Goal: Answer question/provide support: Share knowledge or assist other users

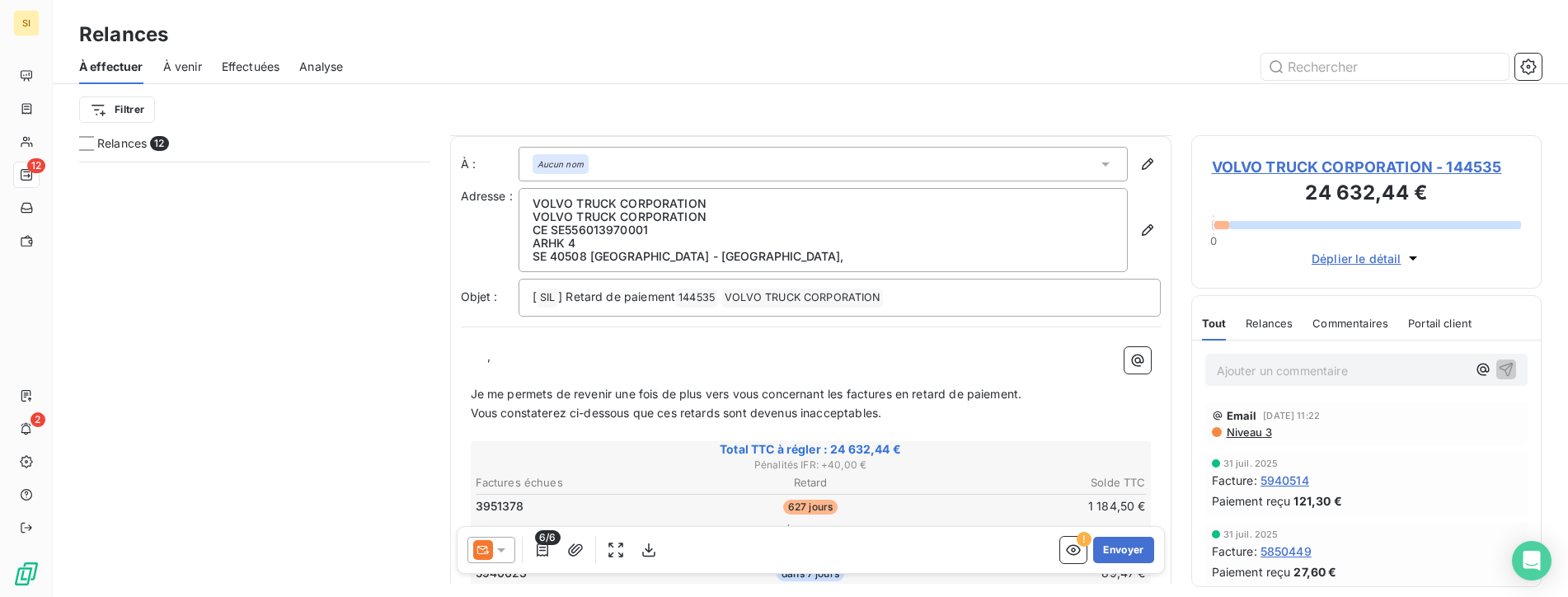
scroll to position [166, 0]
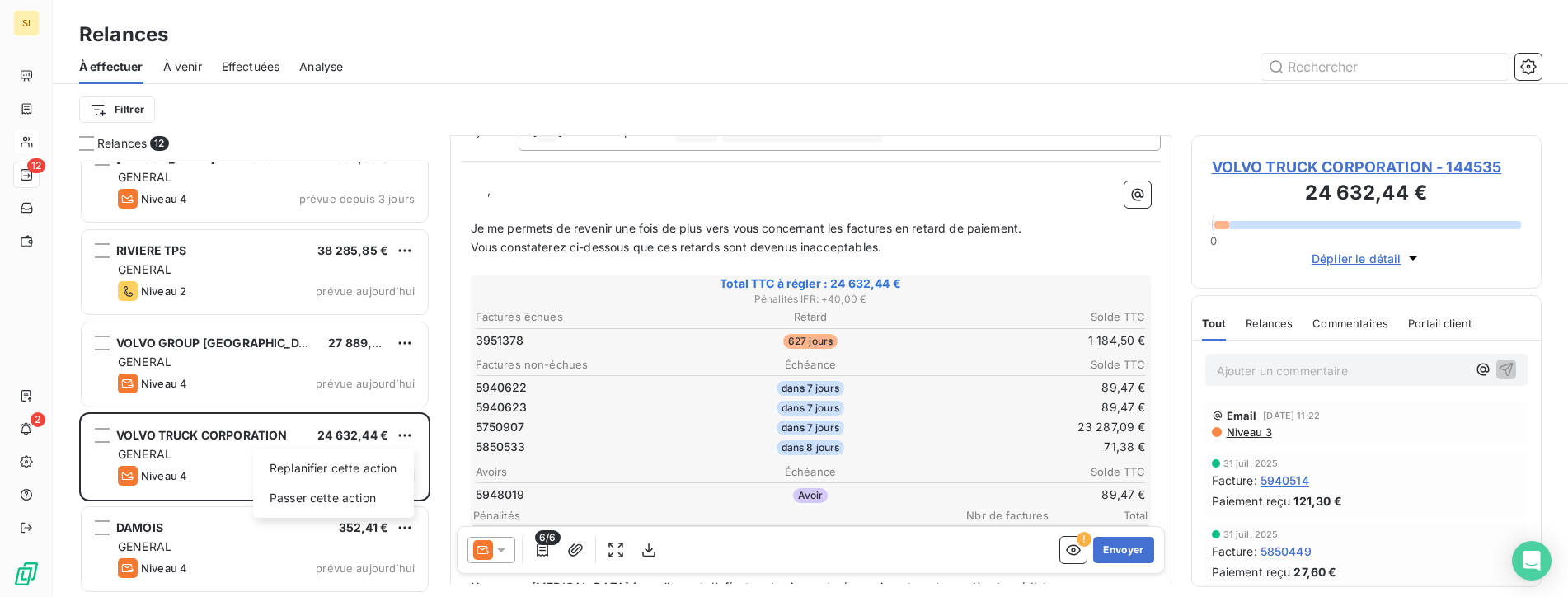
click at [23, 142] on html "SI 12 2 Relances À effectuer À venir Effectuées Analyse Filtrer Relances 12 COL…" at bounding box center [784, 298] width 1568 height 597
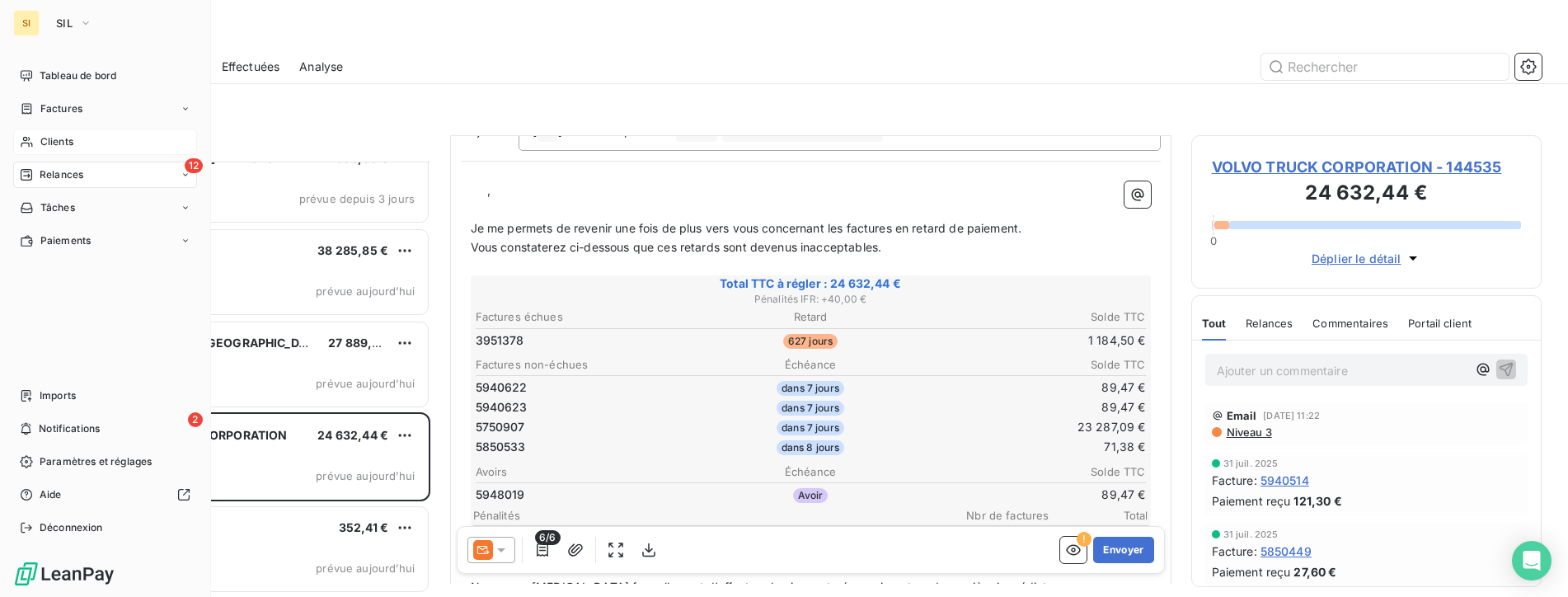
click at [59, 138] on span "Clients" at bounding box center [56, 142] width 33 height 15
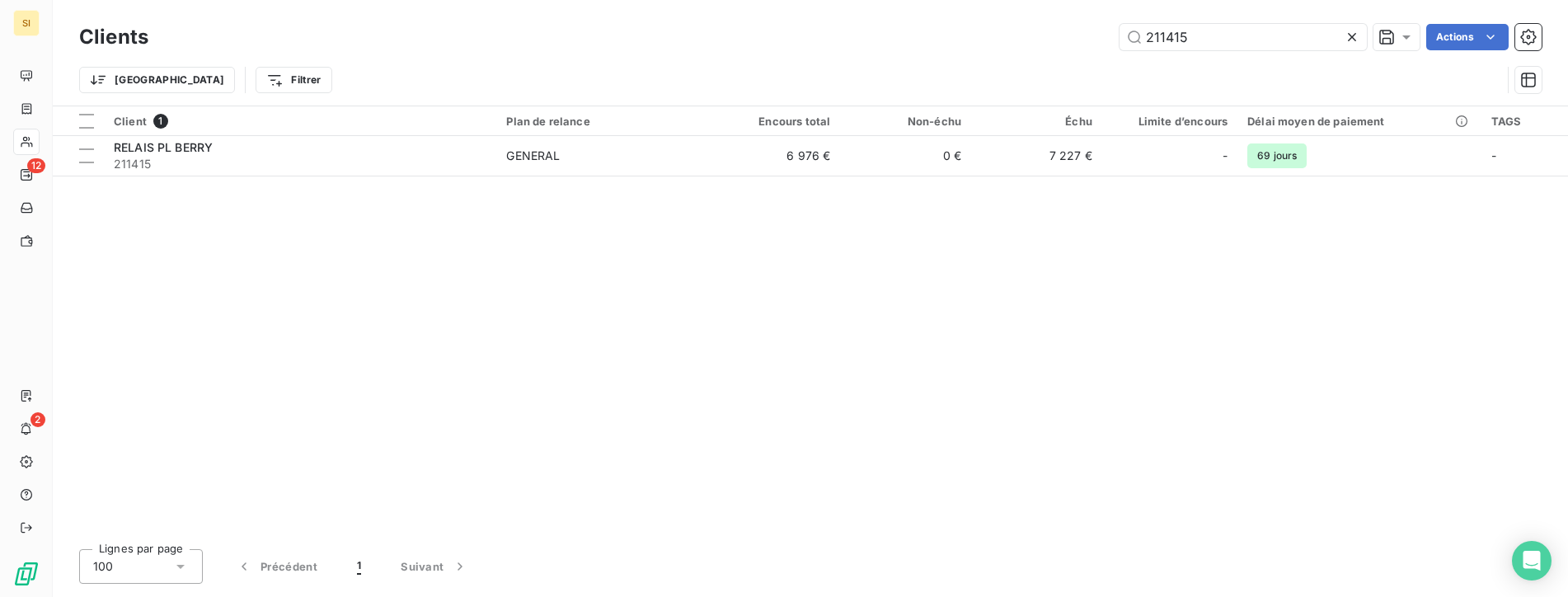
drag, startPoint x: 1195, startPoint y: 33, endPoint x: 1077, endPoint y: 25, distance: 118.3
click at [1077, 25] on div "211415 Actions" at bounding box center [855, 38] width 1374 height 27
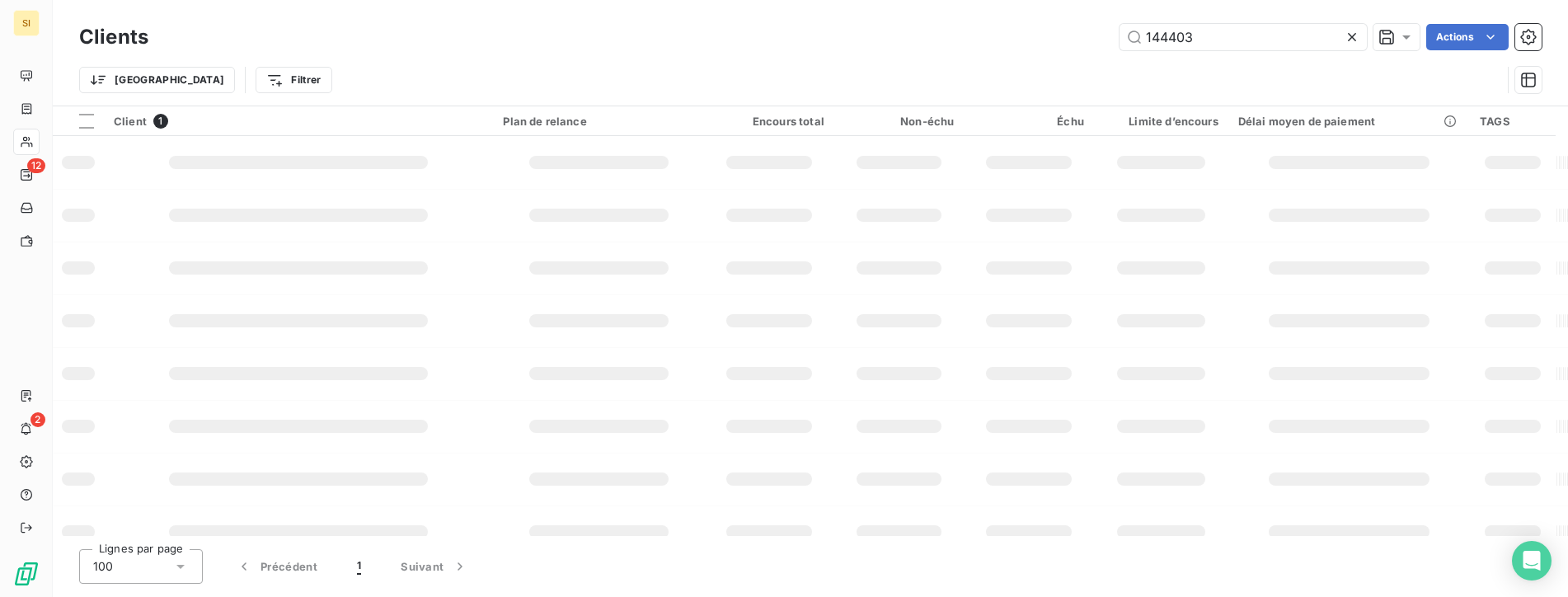
type input "144403"
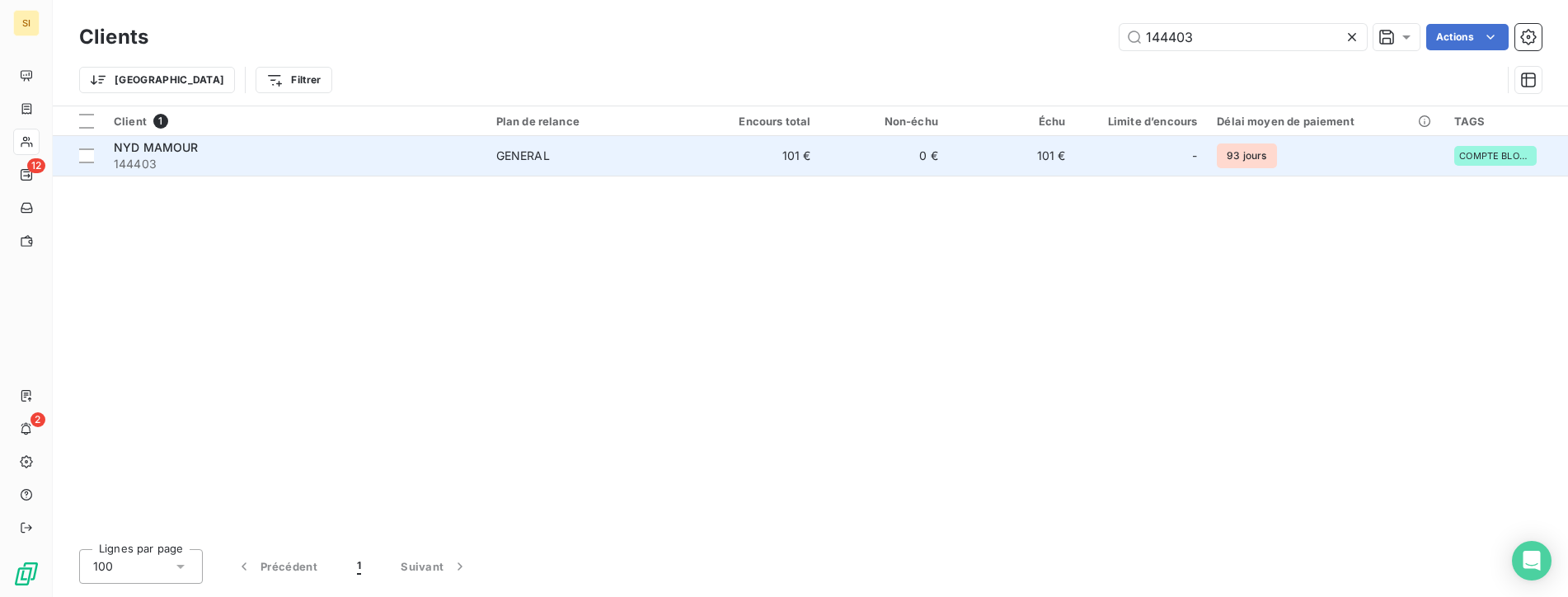
click at [136, 150] on span "NYD MAMOUR" at bounding box center [156, 147] width 85 height 14
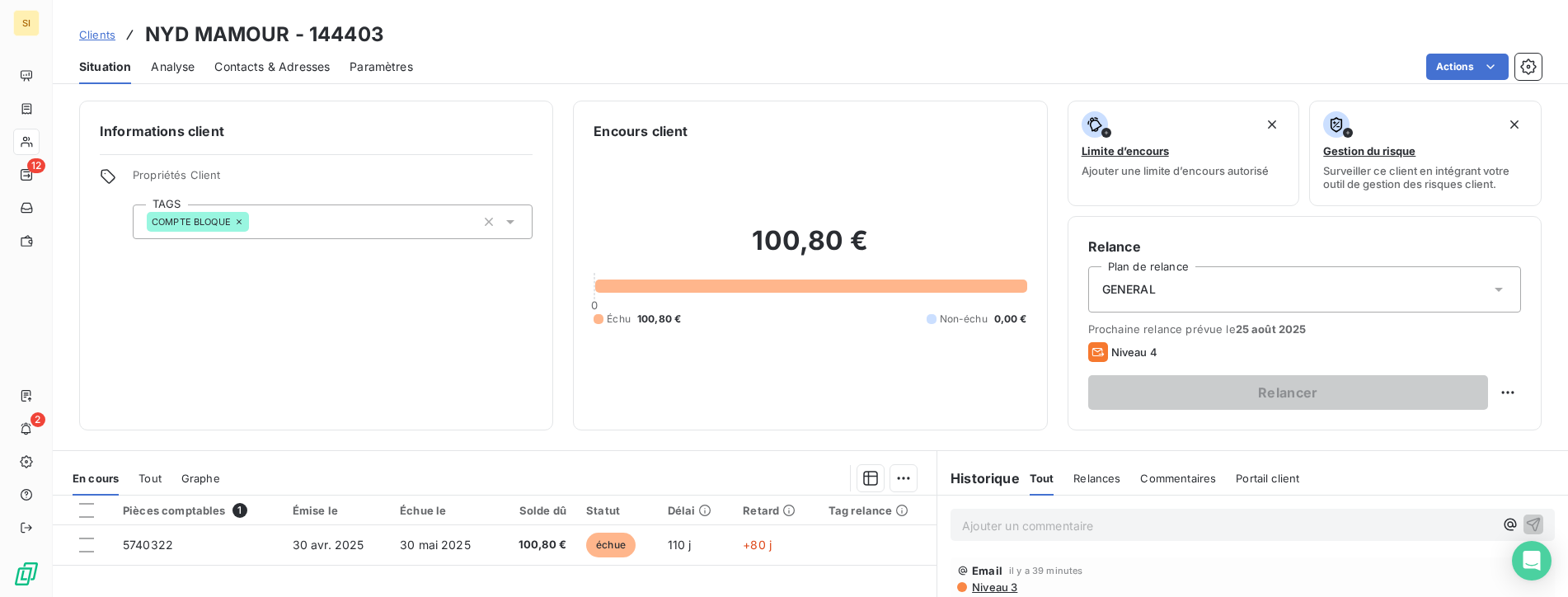
click at [1014, 524] on p "Ajouter un commentaire ﻿" at bounding box center [1227, 525] width 532 height 21
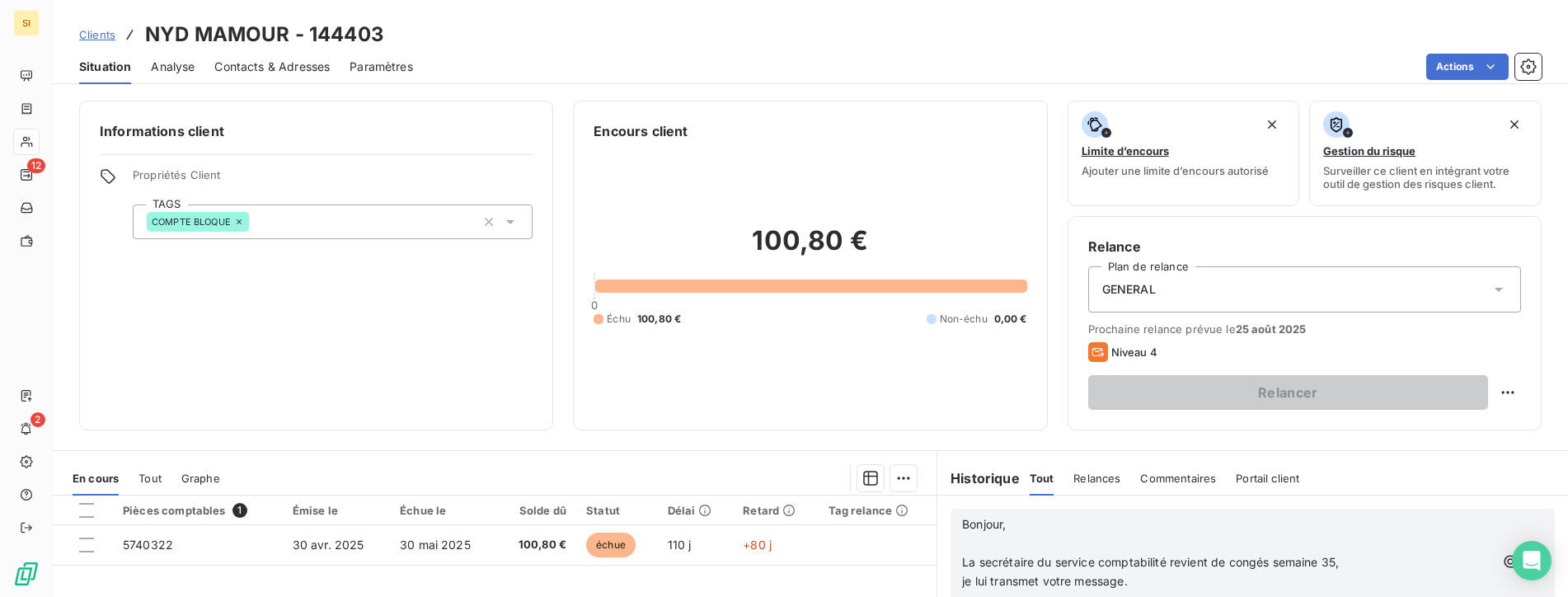
click at [962, 521] on span "Bonjour," at bounding box center [984, 523] width 44 height 14
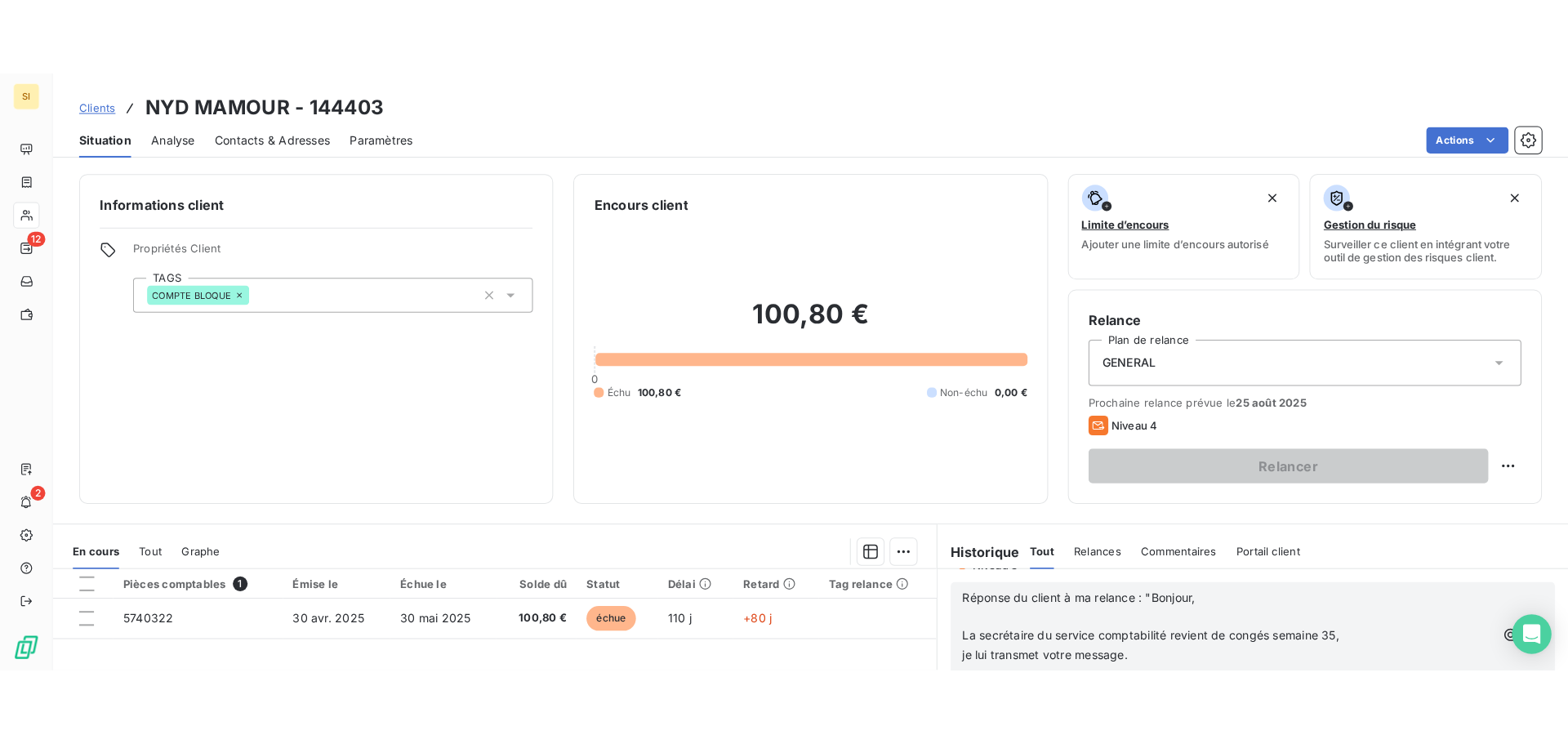
scroll to position [245, 0]
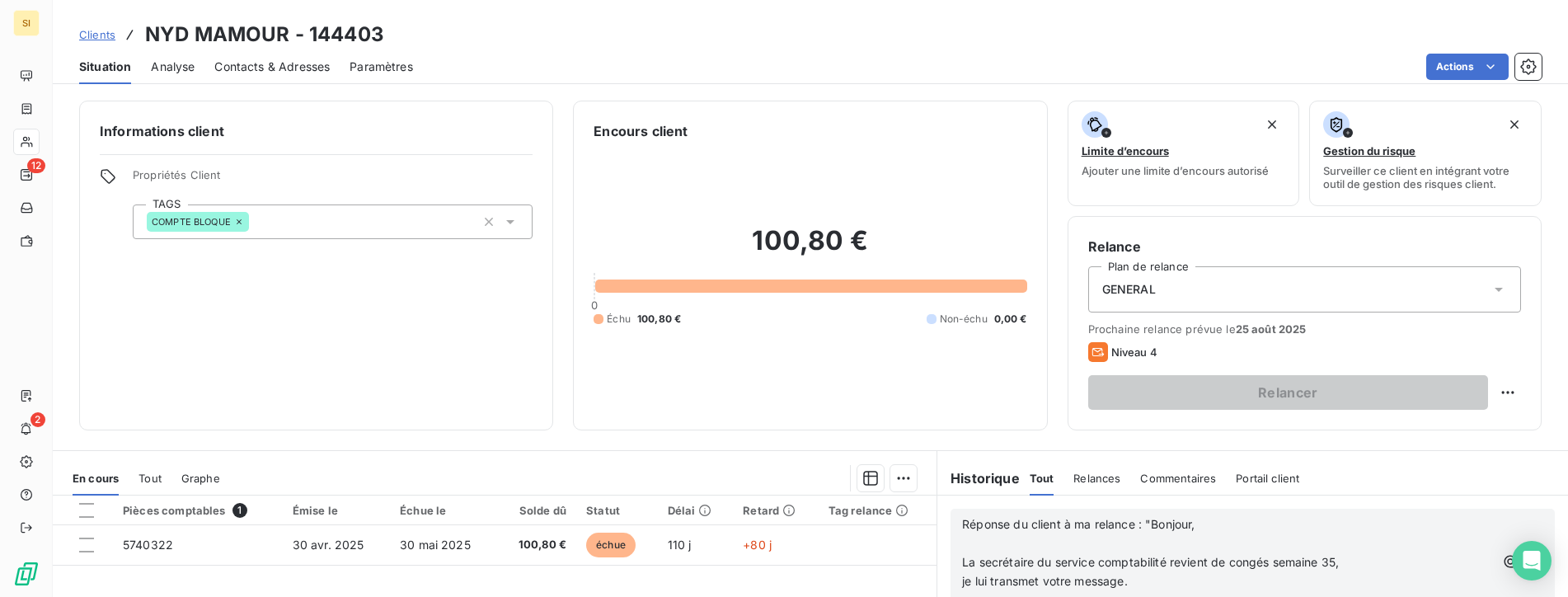
click at [1145, 576] on p "je lui transmet votre message." at bounding box center [1227, 581] width 532 height 19
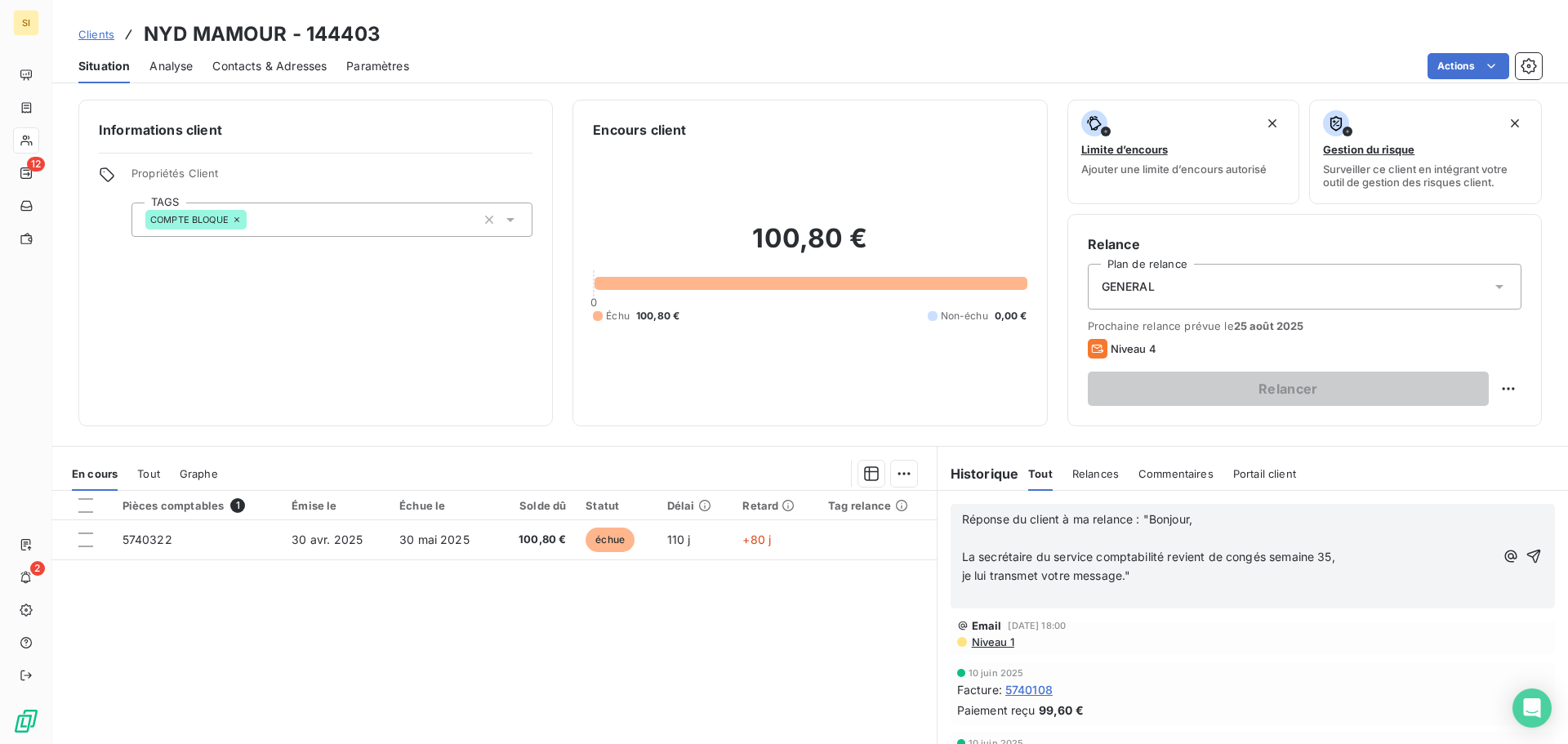
click at [1233, 523] on p "Réponse du client à ma relance : "Bonjour," at bounding box center [1228, 519] width 532 height 19
click at [1161, 561] on p "je lui transmet votre message."" at bounding box center [1228, 557] width 532 height 19
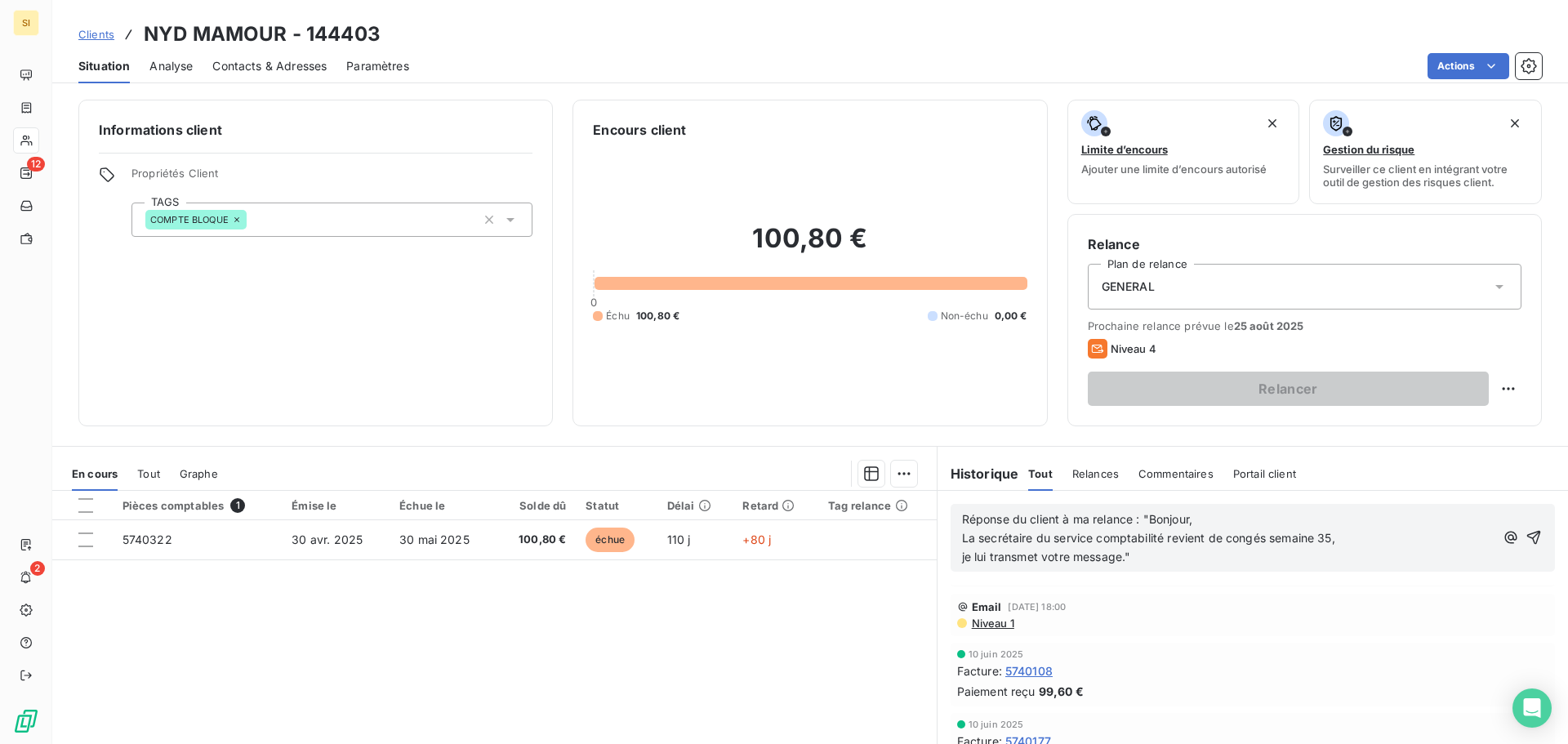
scroll to position [208, 0]
click at [1526, 536] on icon "button" at bounding box center [1534, 537] width 17 height 17
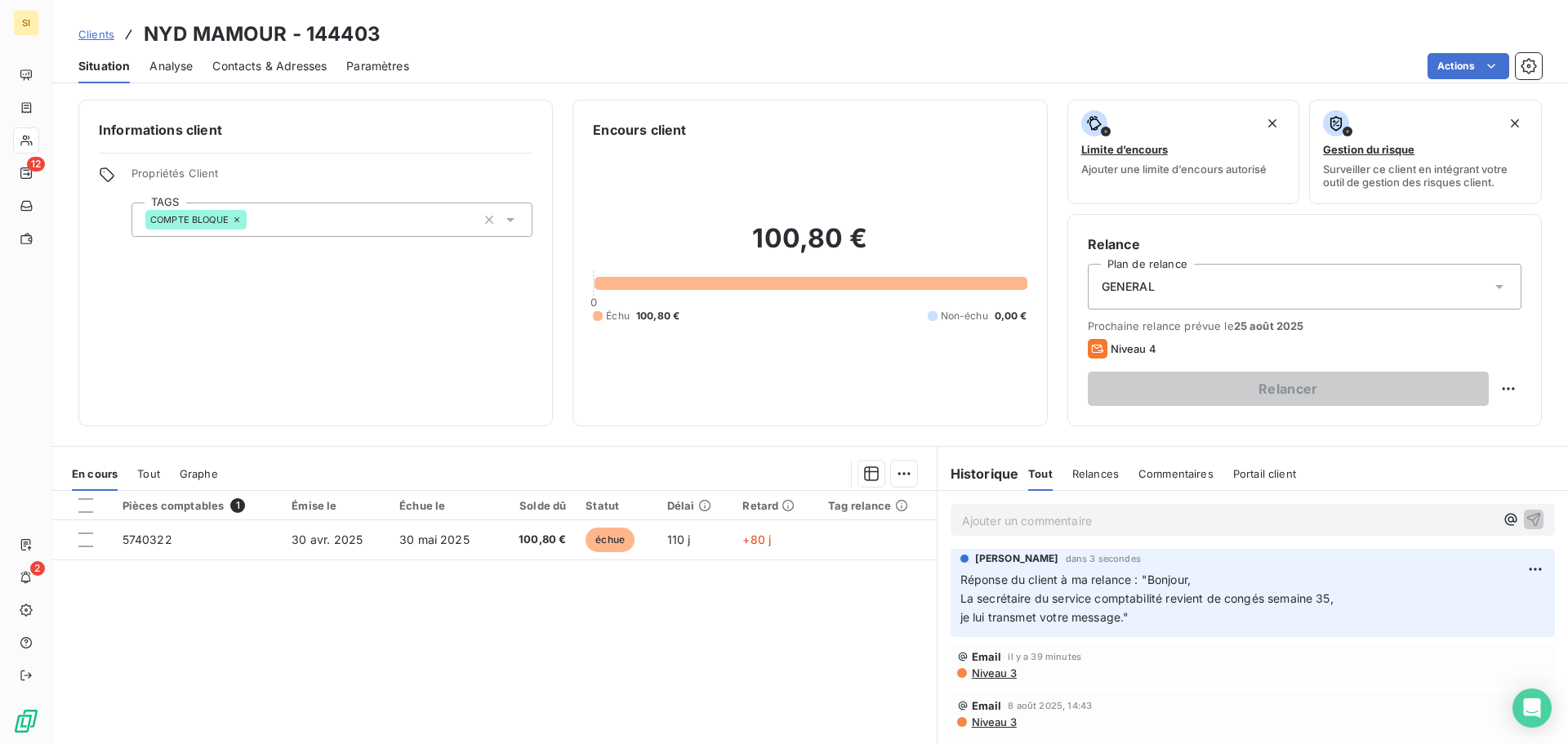
scroll to position [0, 0]
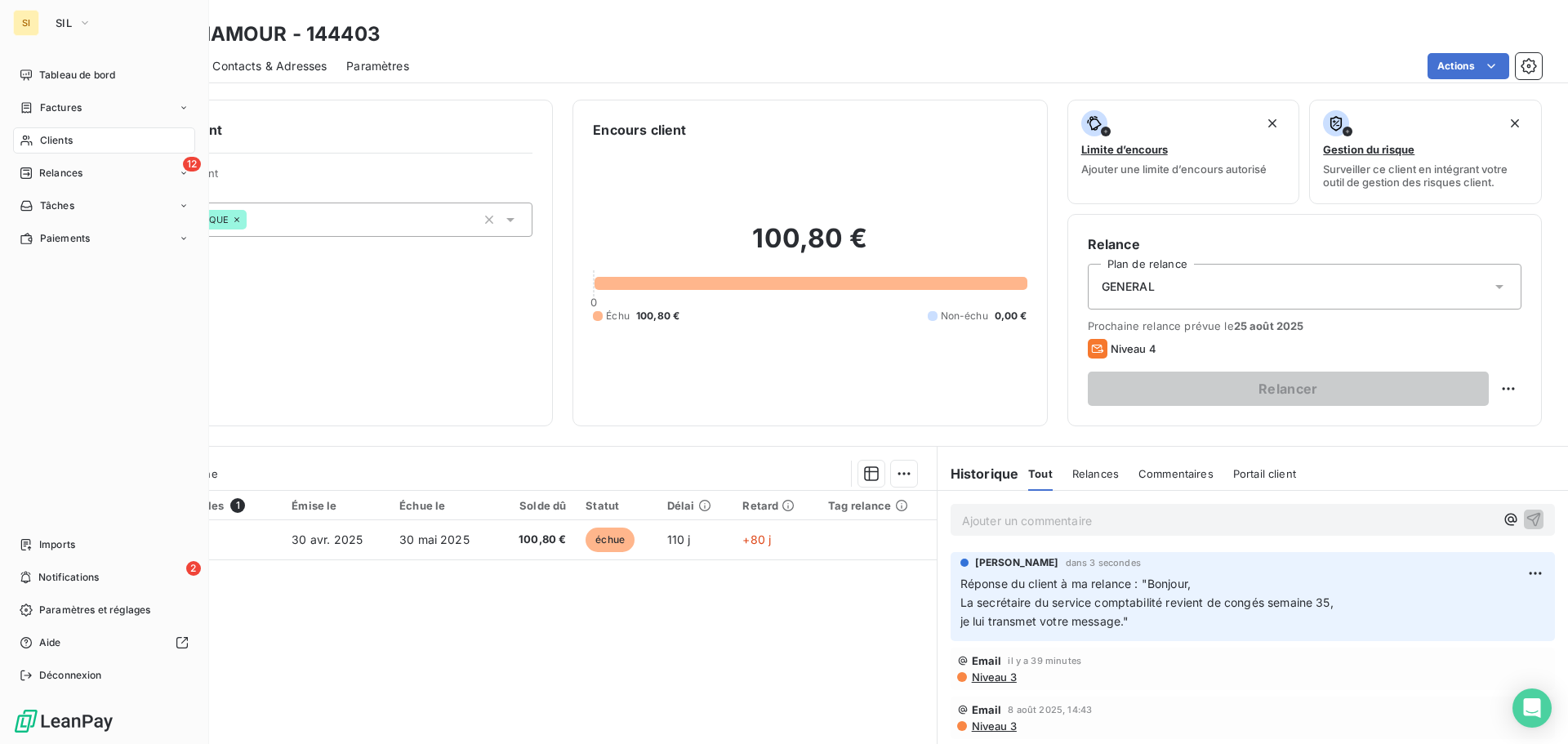
click at [46, 137] on span "Clients" at bounding box center [56, 141] width 32 height 15
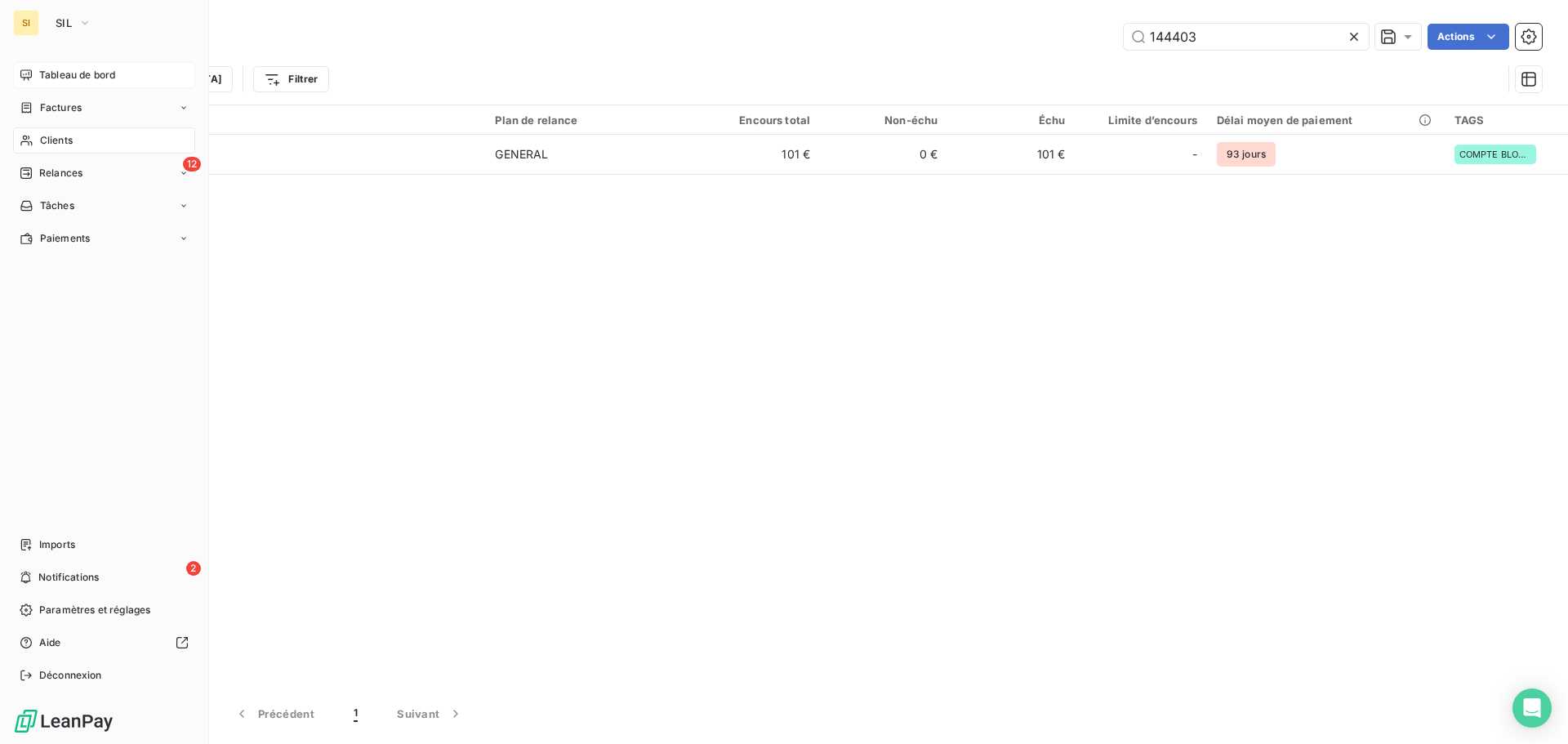
click at [59, 73] on span "Tableau de bord" at bounding box center [77, 75] width 76 height 15
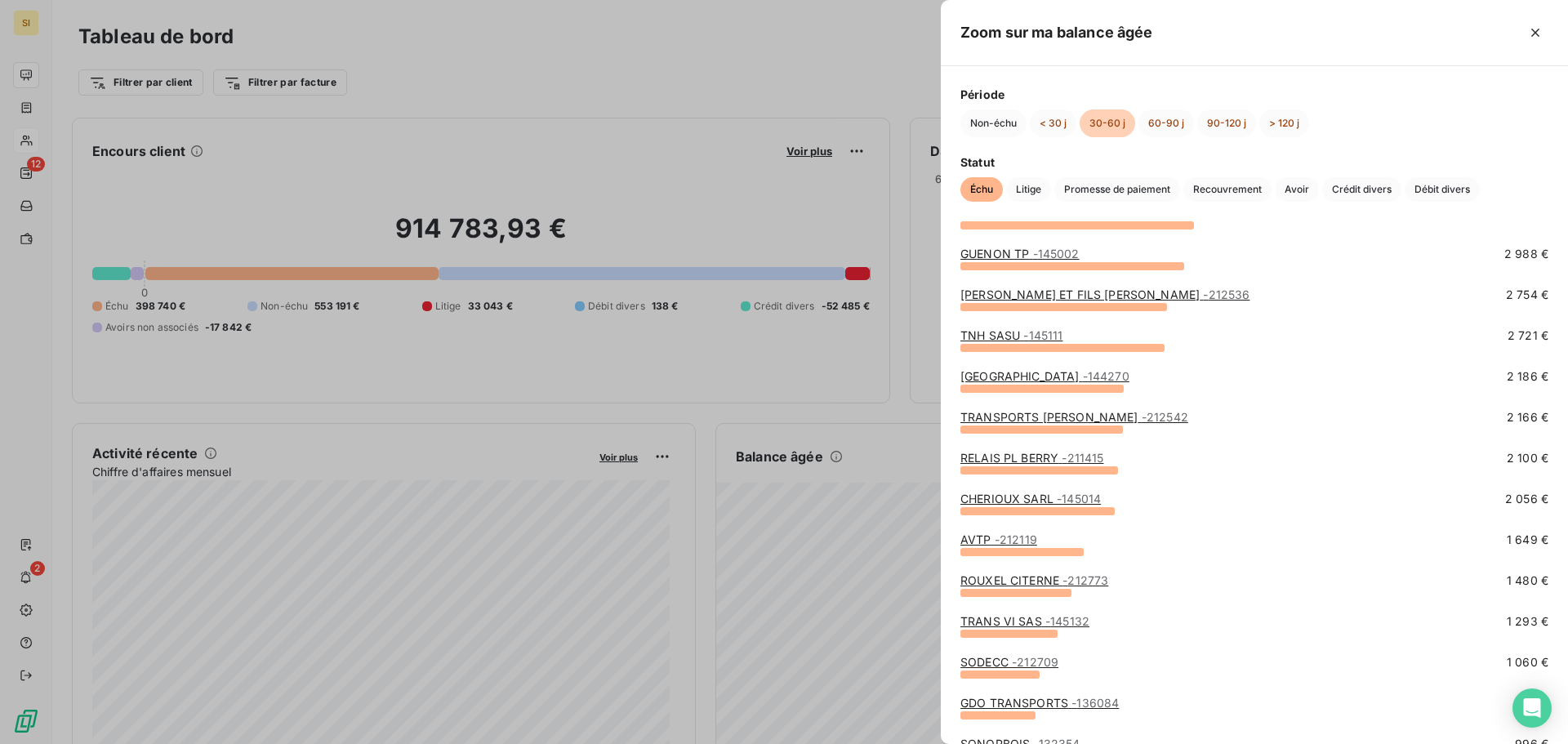
scroll to position [271, 0]
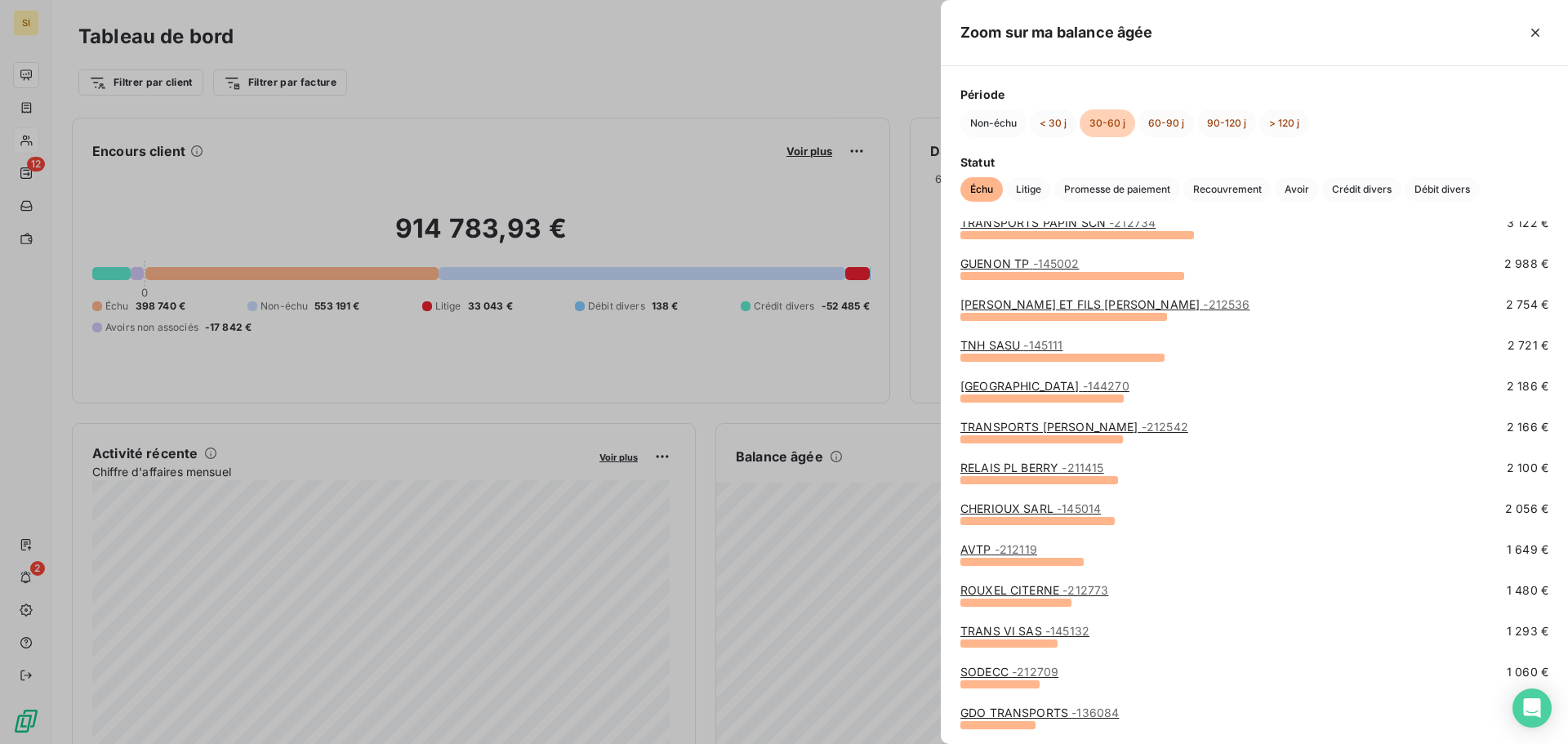
click at [43, 27] on div at bounding box center [784, 372] width 1568 height 744
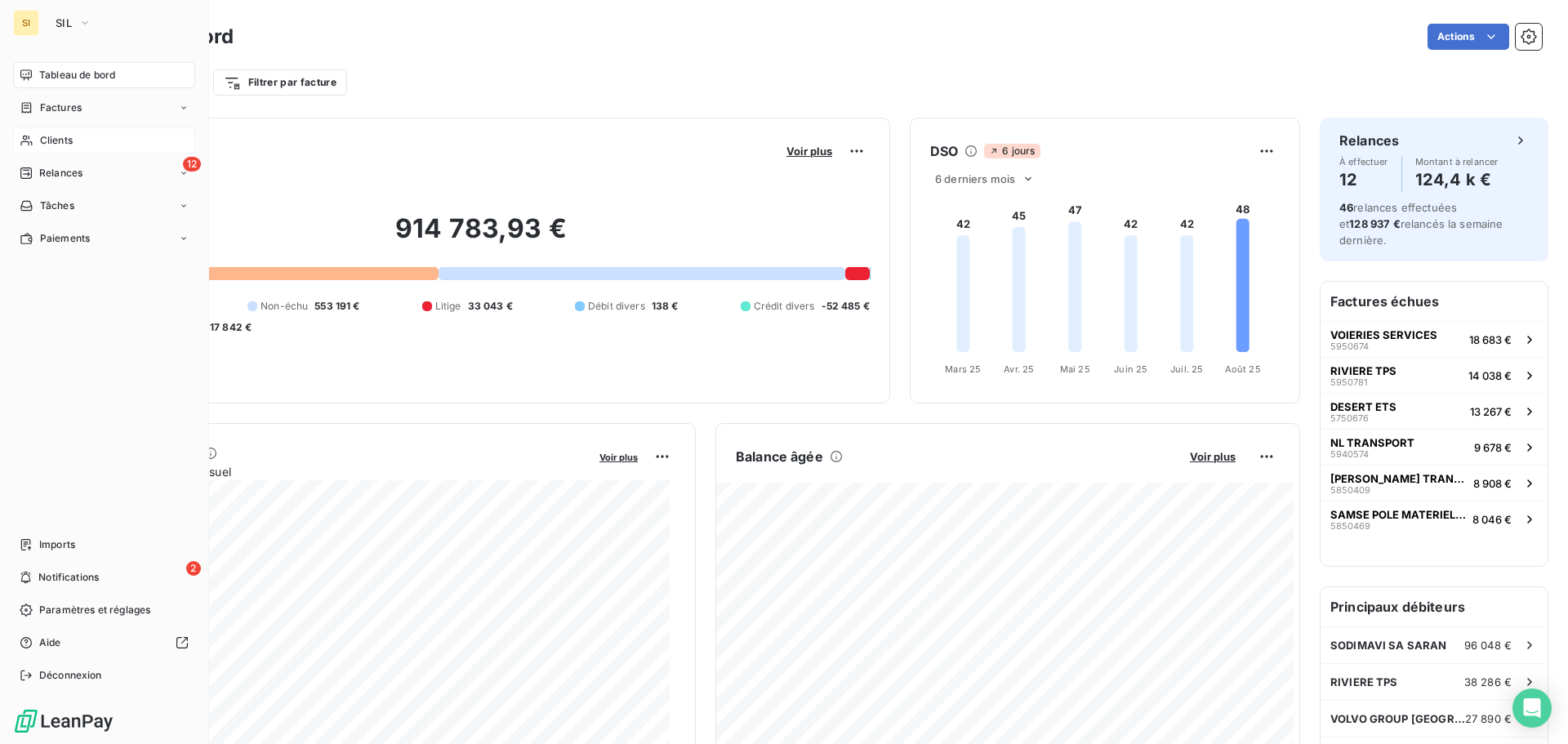
click at [20, 22] on div "SI" at bounding box center [27, 23] width 27 height 27
click at [65, 22] on span "SIL" at bounding box center [64, 23] width 17 height 13
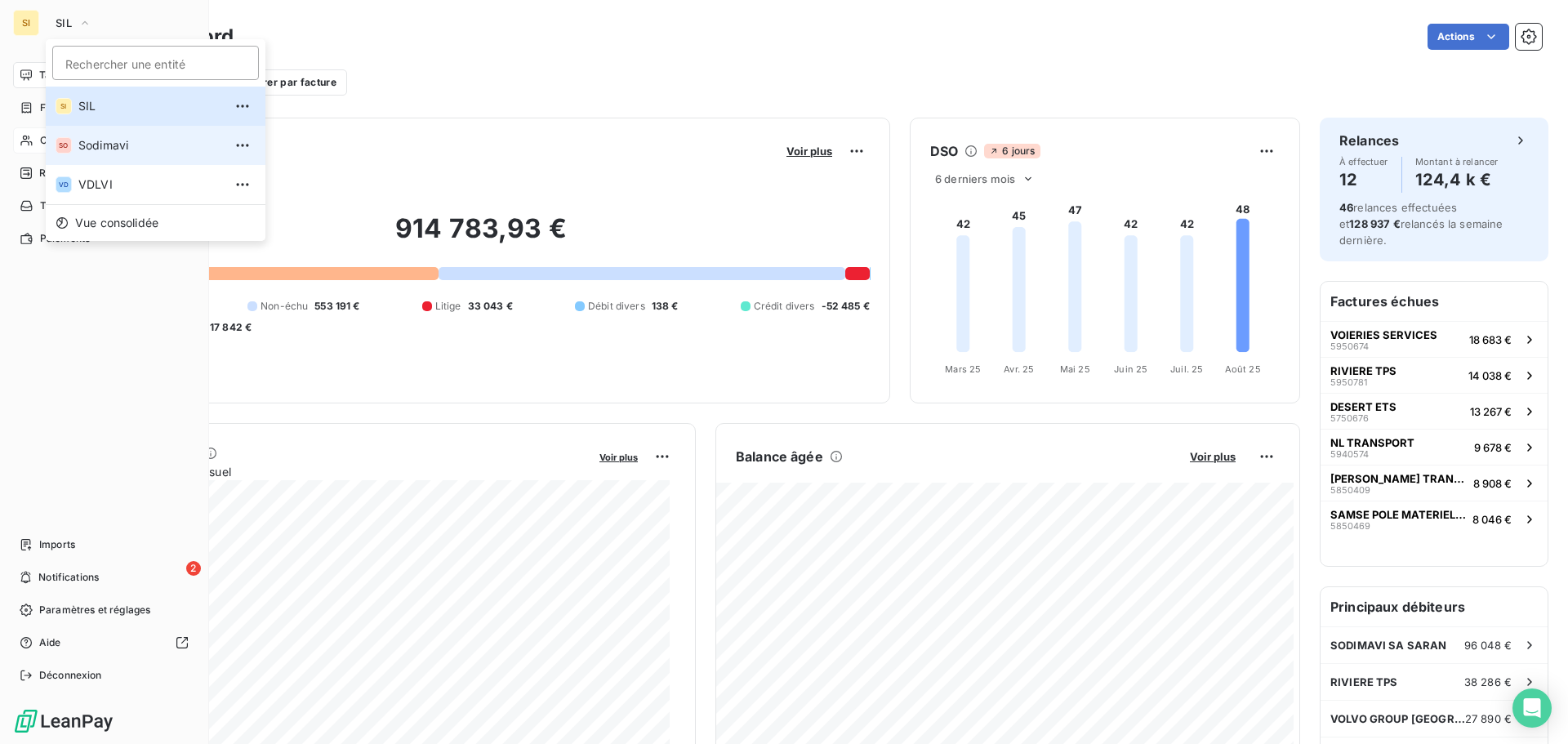
click at [107, 144] on span "Sodimavi" at bounding box center [151, 145] width 144 height 17
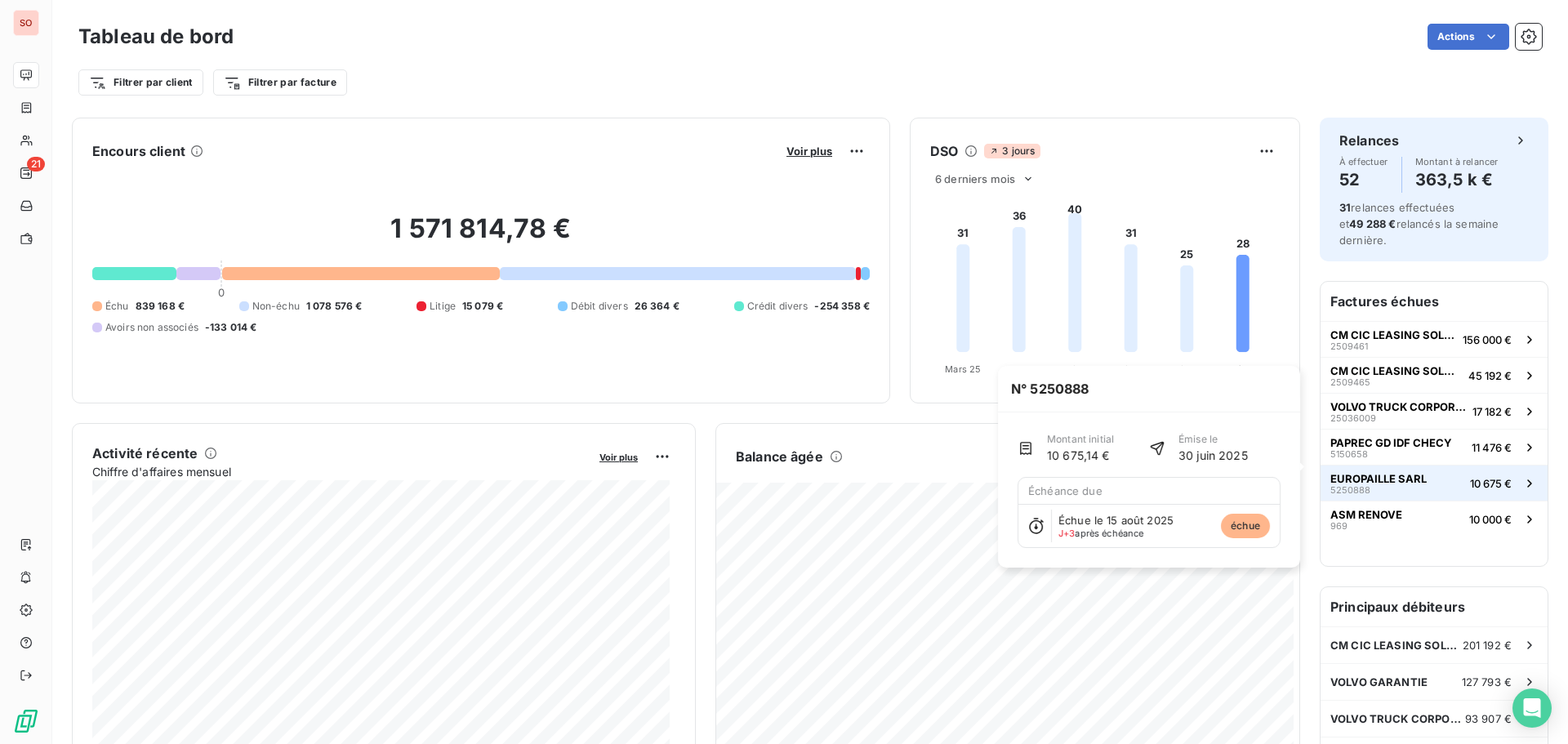
click at [1351, 472] on span "EUROPAILLE SARL" at bounding box center [1378, 479] width 96 height 13
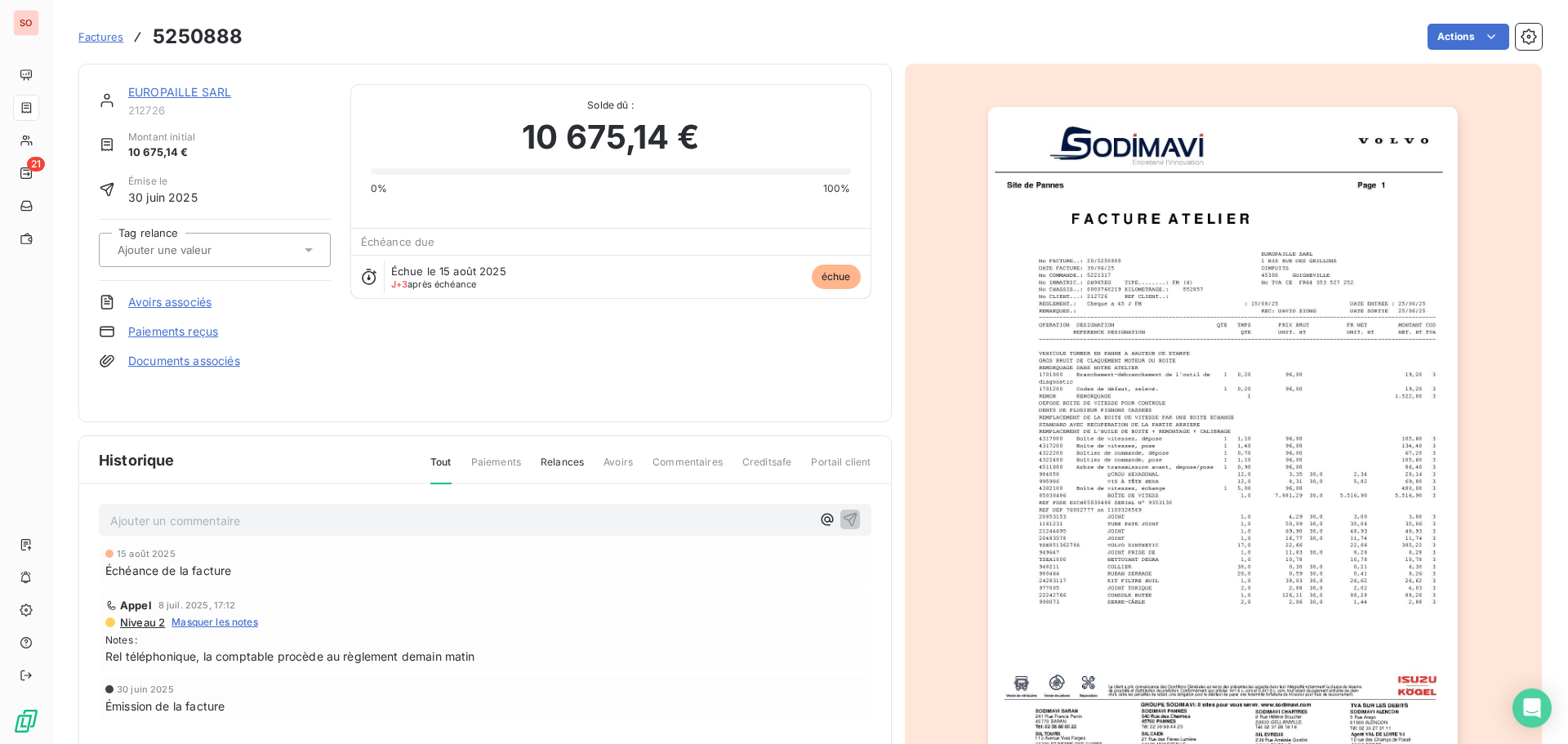
click at [144, 95] on link "EUROPAILLE SARL" at bounding box center [180, 91] width 103 height 14
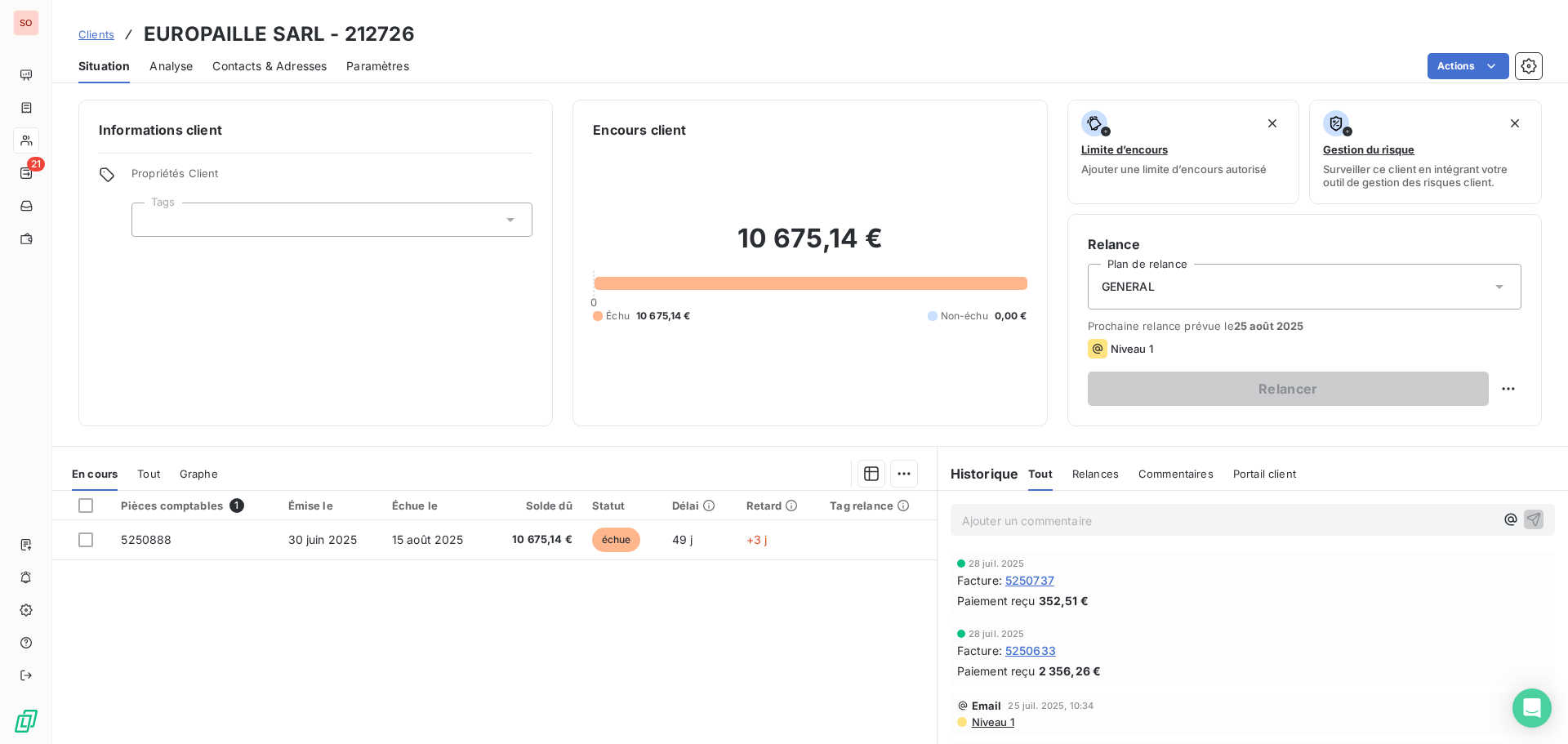
click at [357, 303] on div "Informations client Propriétés Client Tags" at bounding box center [316, 263] width 474 height 327
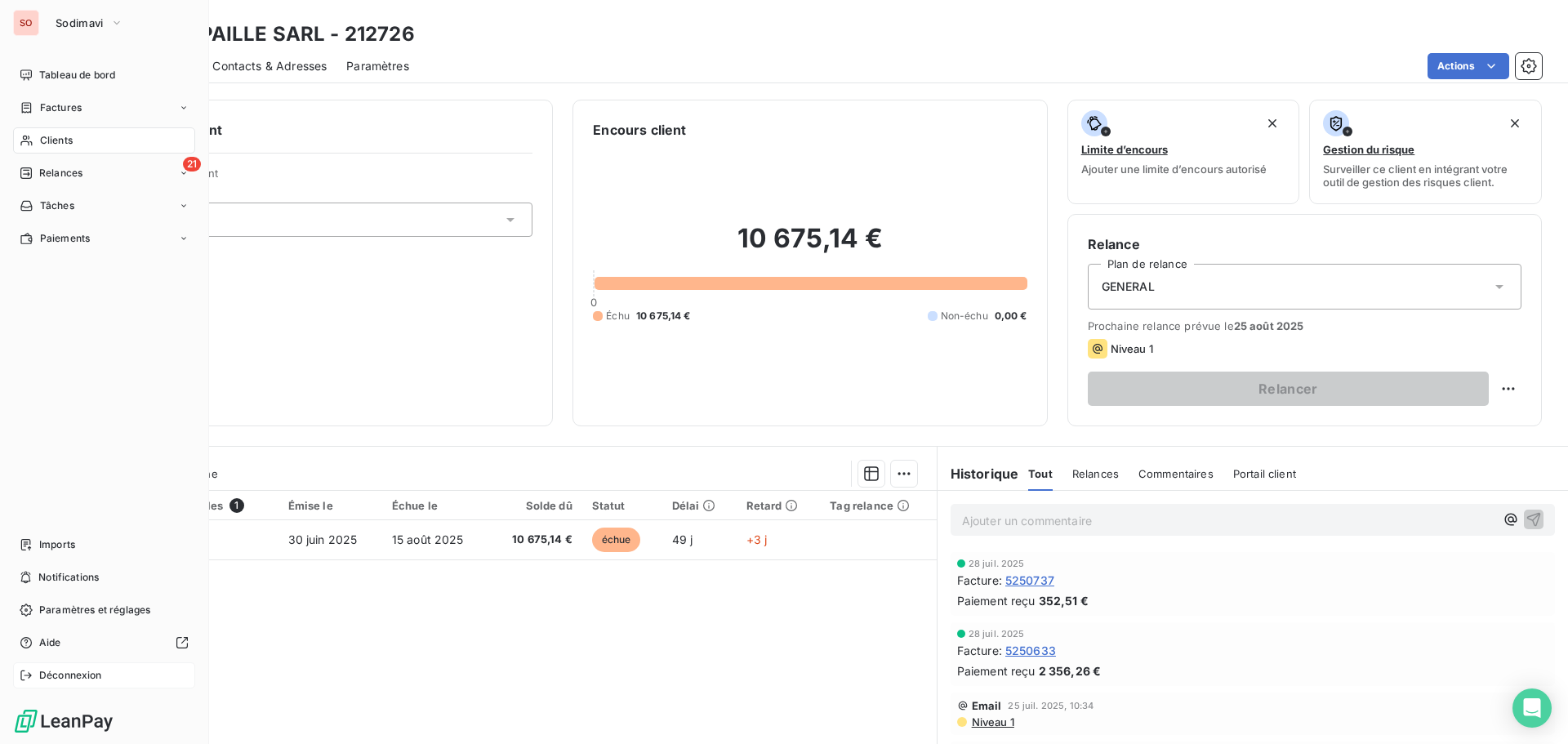
click at [35, 671] on div "Déconnexion" at bounding box center [104, 676] width 182 height 27
